Goal: Check status: Check status

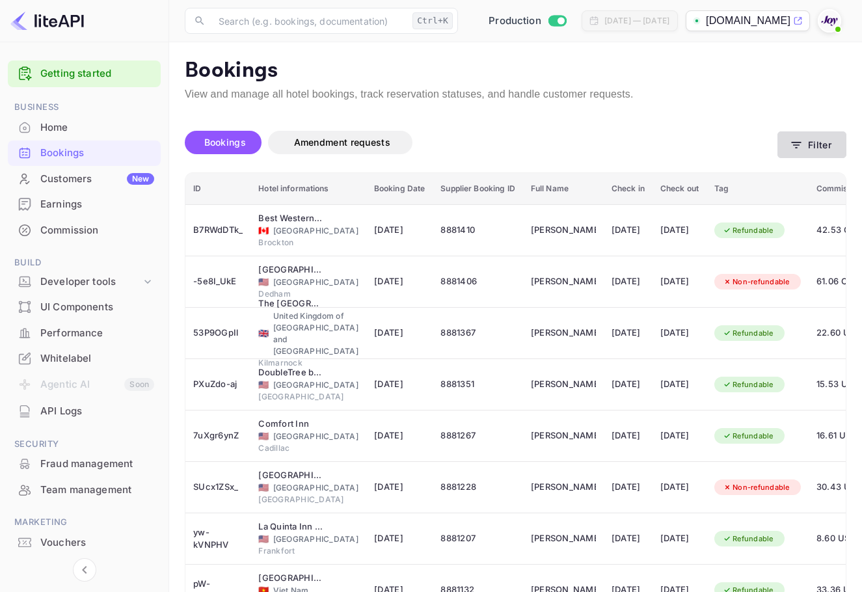
click at [802, 133] on button "Filter" at bounding box center [811, 144] width 69 height 27
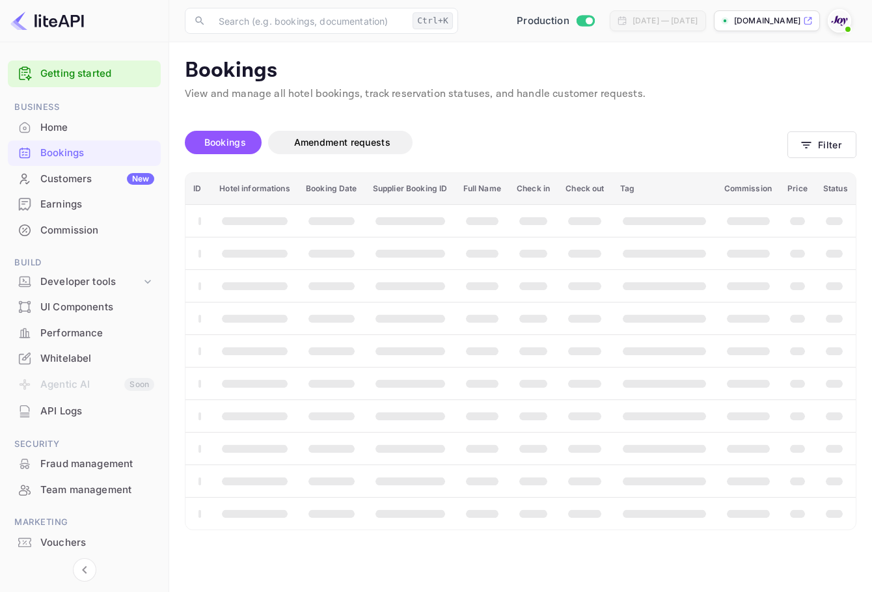
click at [620, 288] on th "booking table" at bounding box center [664, 285] width 104 height 33
click at [833, 139] on button "Filter" at bounding box center [821, 144] width 69 height 27
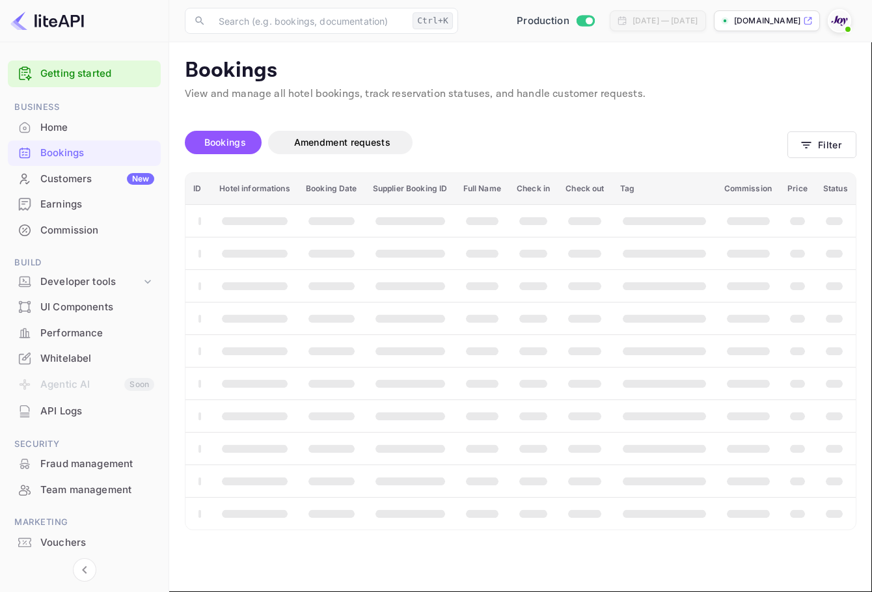
paste input "[PERSON_NAME]"
type input "[PERSON_NAME]"
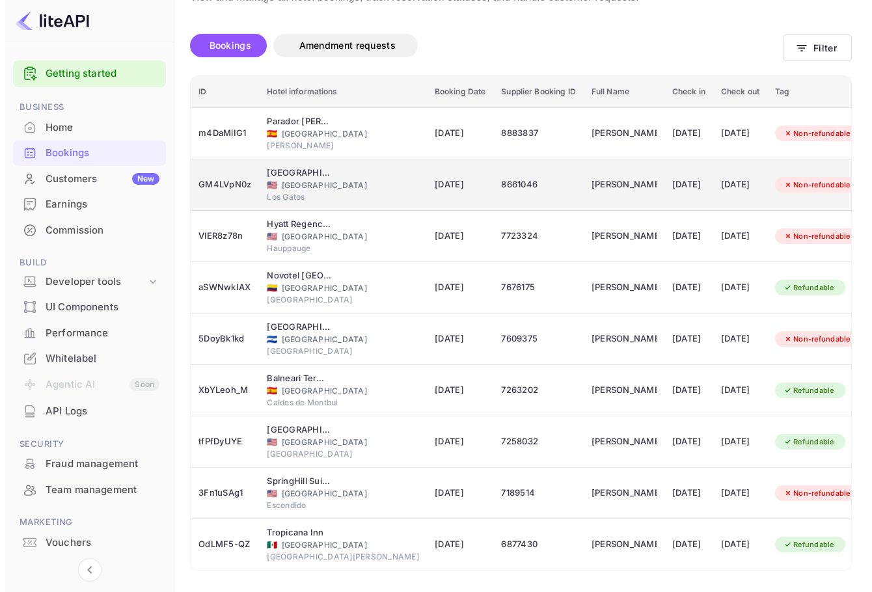
scroll to position [15, 0]
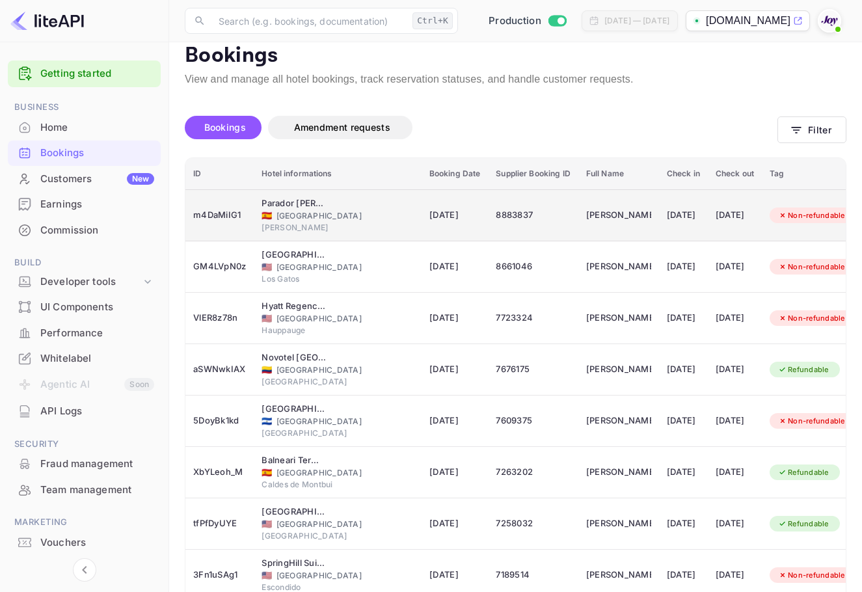
click at [716, 208] on div "[DATE]" at bounding box center [735, 215] width 38 height 21
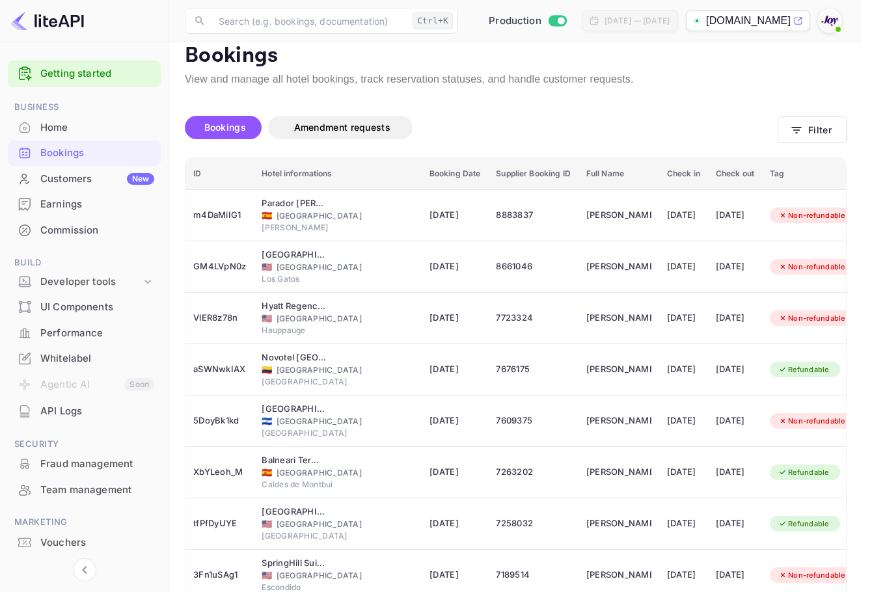
scroll to position [0, 0]
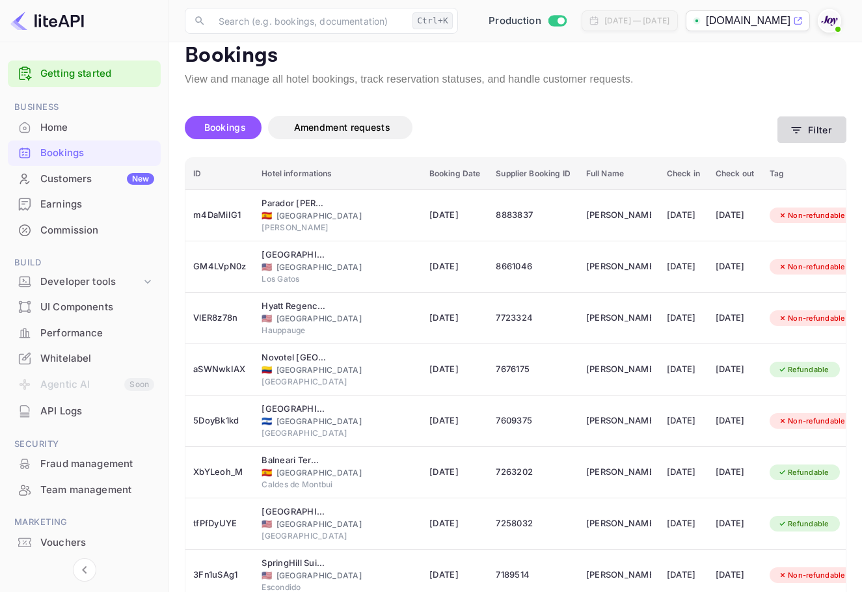
click at [819, 129] on button "Filter" at bounding box center [811, 129] width 69 height 27
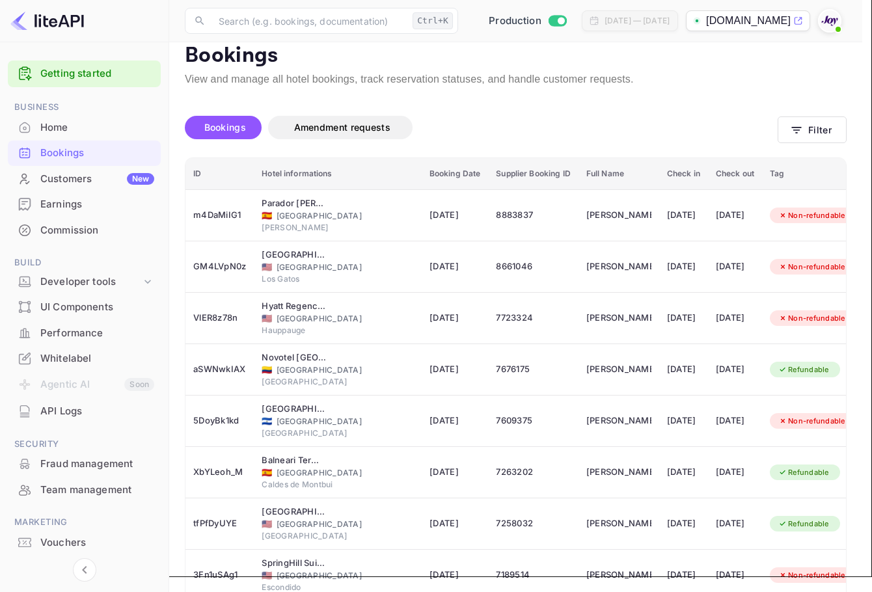
drag, startPoint x: 669, startPoint y: 502, endPoint x: 614, endPoint y: 358, distance: 154.0
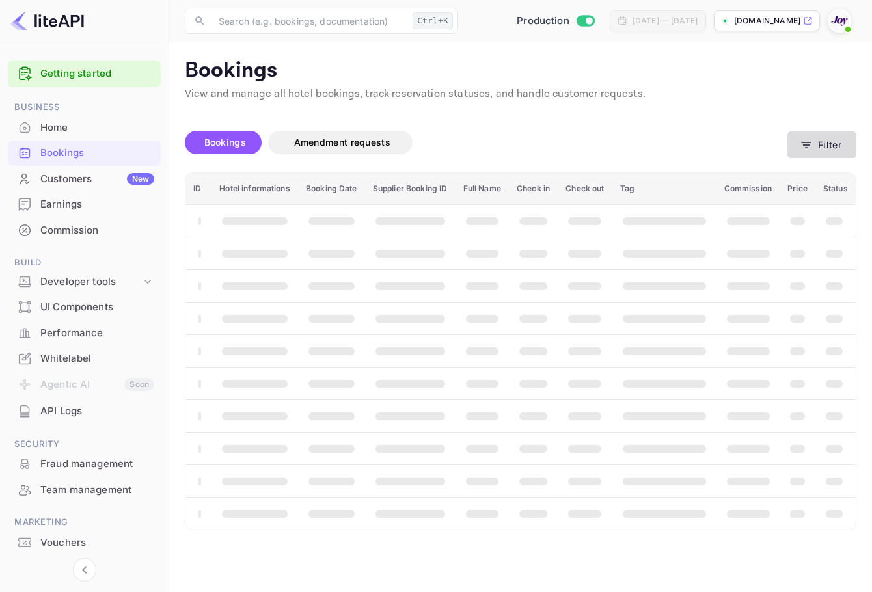
click at [807, 146] on icon "button" at bounding box center [806, 145] width 13 height 13
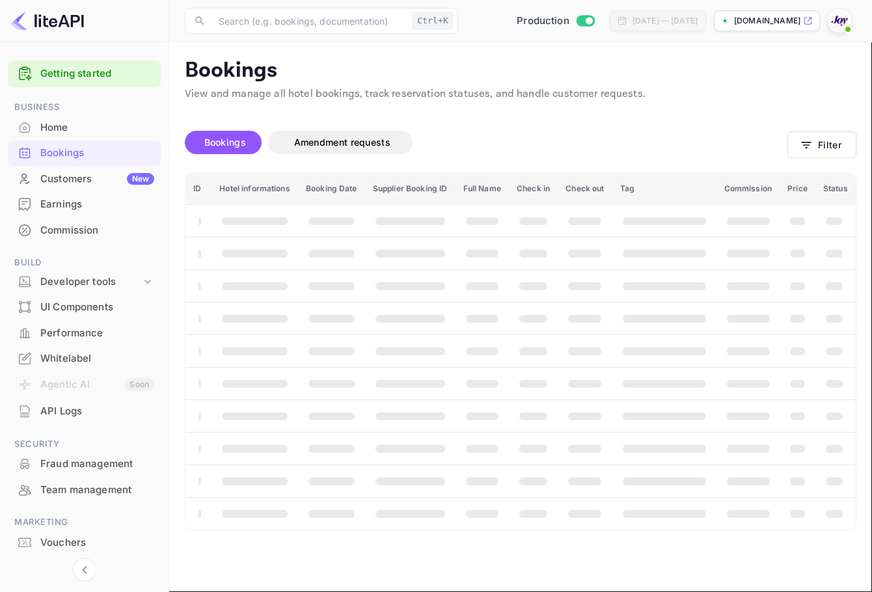
paste input "Batlle"
type input "Batlle"
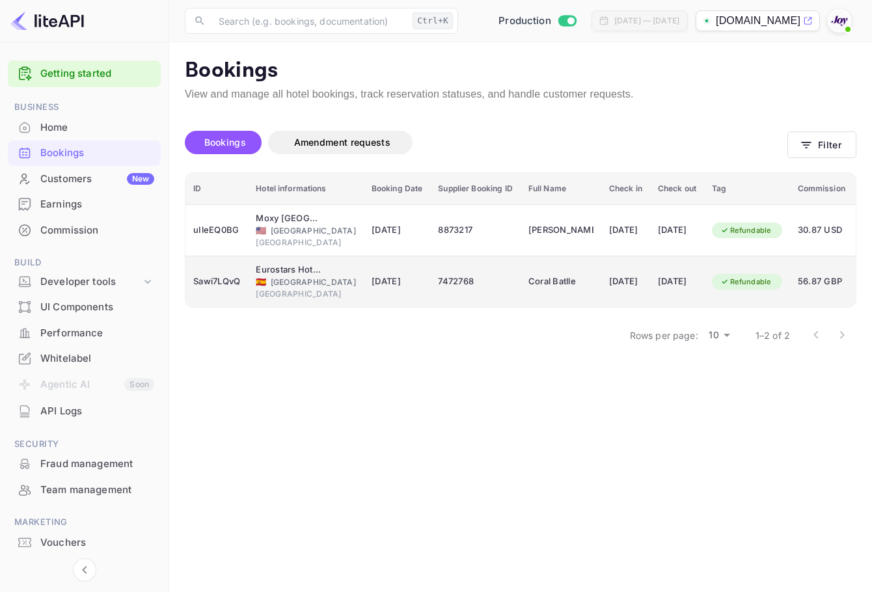
click at [662, 283] on div "[DATE]" at bounding box center [677, 281] width 38 height 21
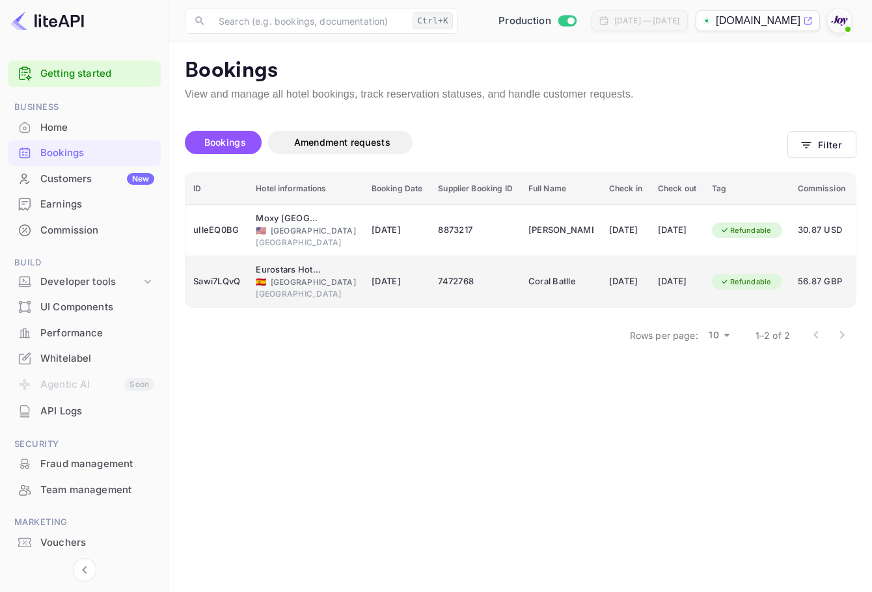
click at [683, 284] on div "[DATE]" at bounding box center [677, 281] width 38 height 21
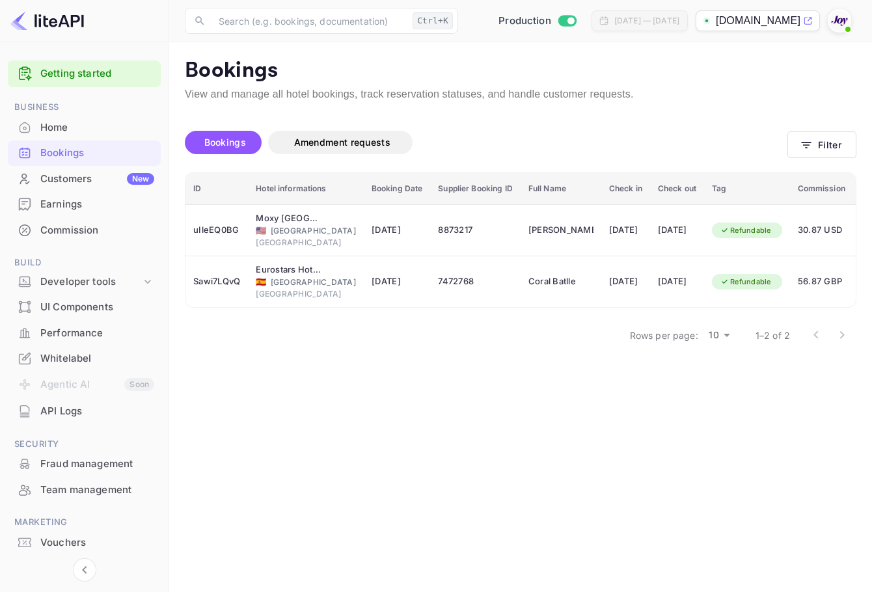
scroll to position [289, 0]
